Goal: Task Accomplishment & Management: Manage account settings

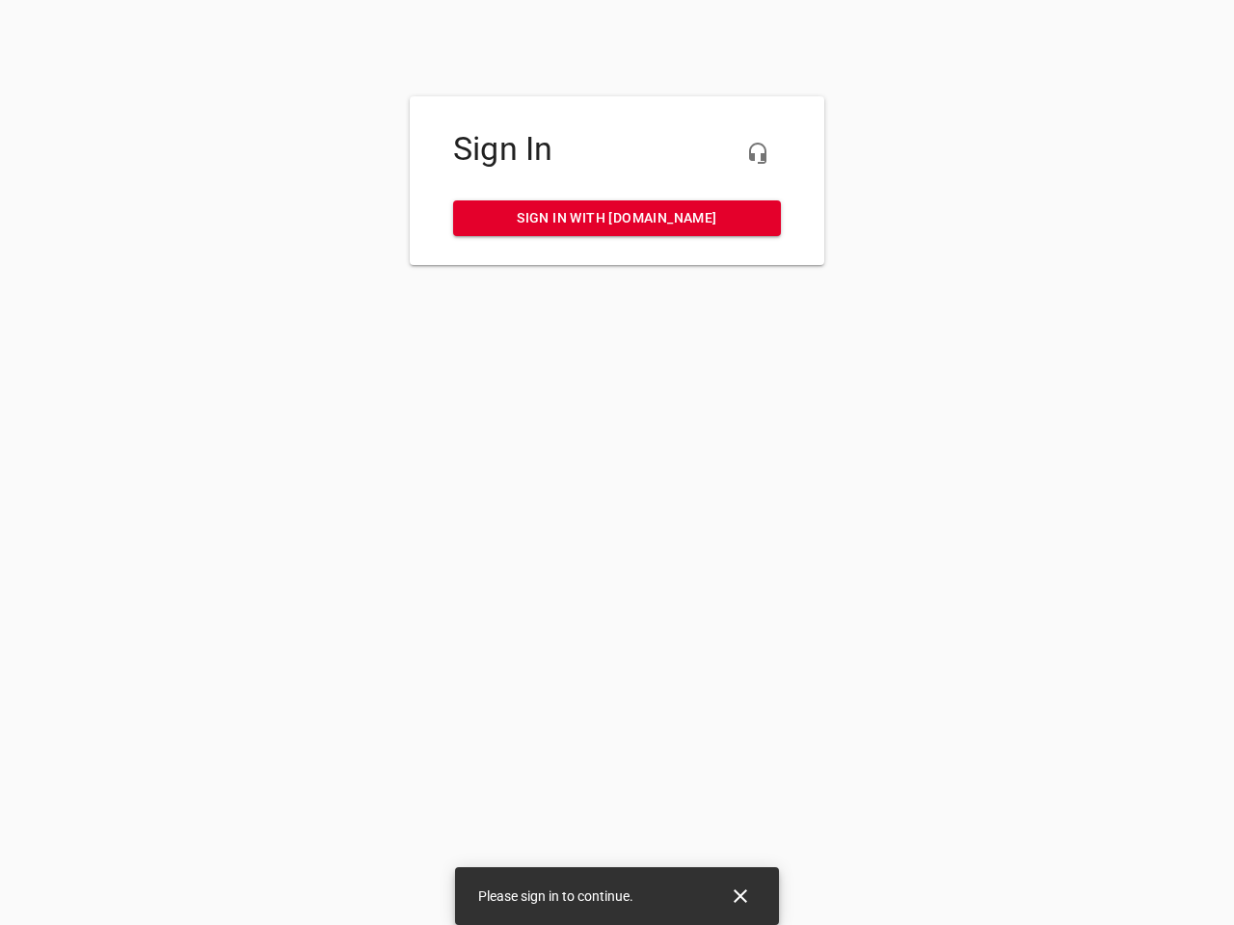
click at [758, 153] on icon "button" at bounding box center [757, 153] width 23 height 23
click at [740, 897] on icon "Close" at bounding box center [740, 896] width 13 height 13
